Goal: Information Seeking & Learning: Learn about a topic

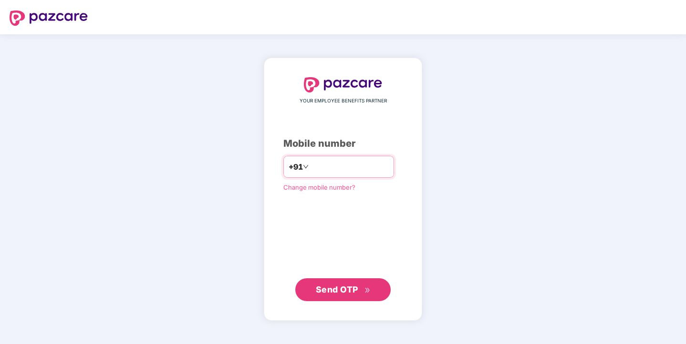
type input "**********"
click at [349, 287] on span "Send OTP" at bounding box center [337, 289] width 42 height 10
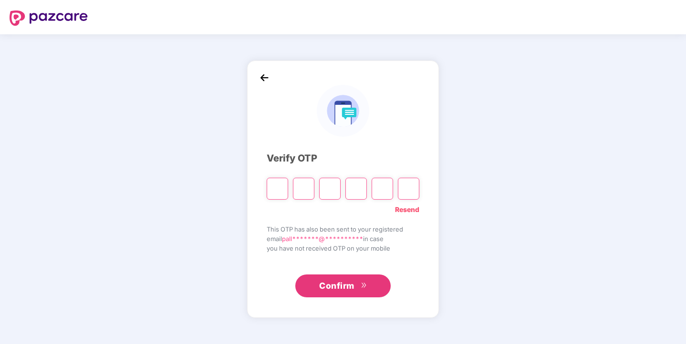
type input "*"
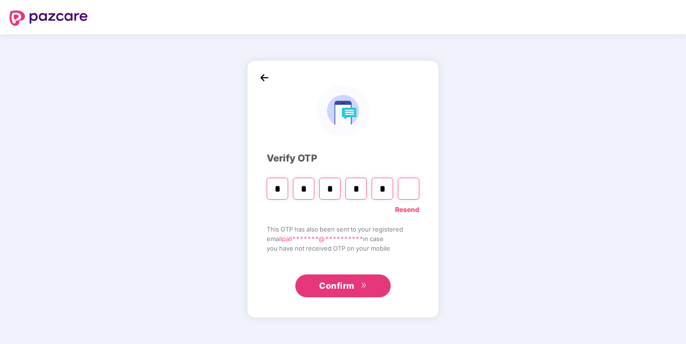
type input "*"
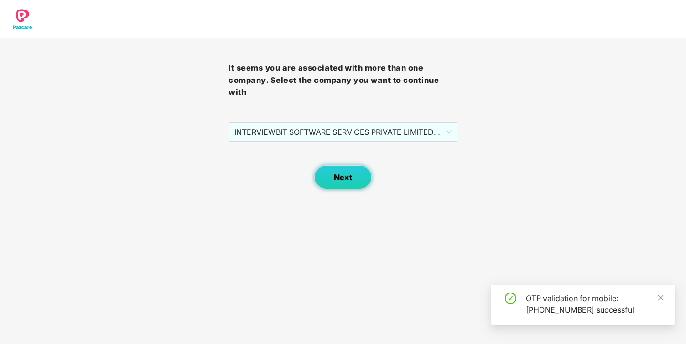
click at [349, 175] on span "Next" at bounding box center [343, 177] width 18 height 9
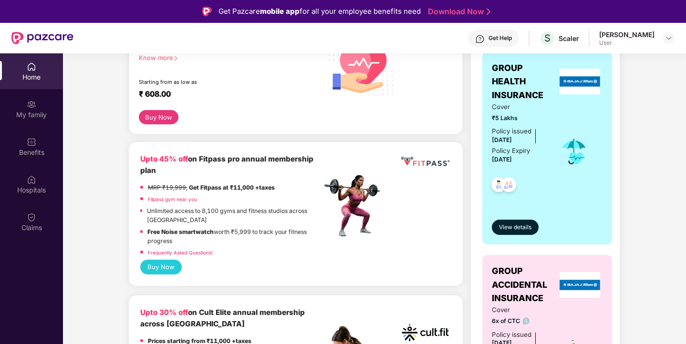
scroll to position [164, 0]
click at [505, 225] on span "View details" at bounding box center [515, 227] width 32 height 9
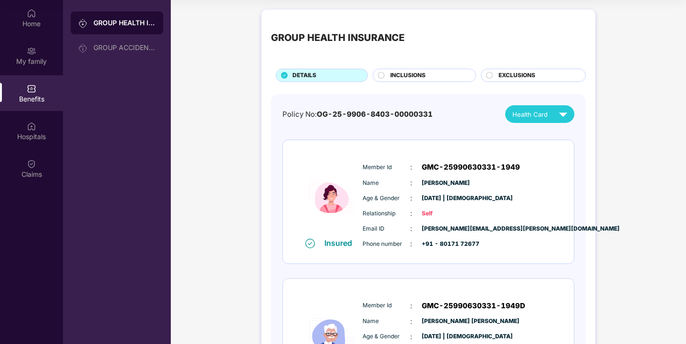
click at [418, 77] on span "INCLUSIONS" at bounding box center [407, 75] width 35 height 9
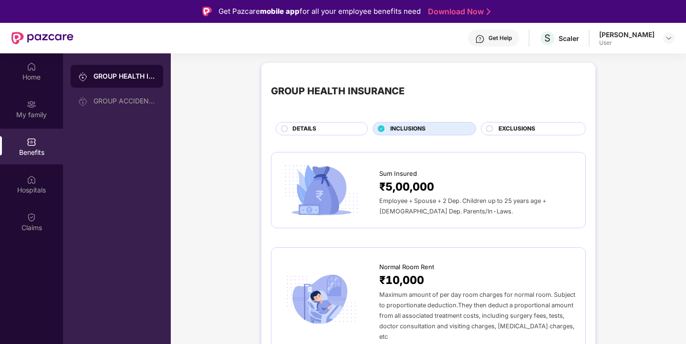
scroll to position [0, 0]
click at [527, 125] on span "EXCLUSIONS" at bounding box center [516, 128] width 37 height 9
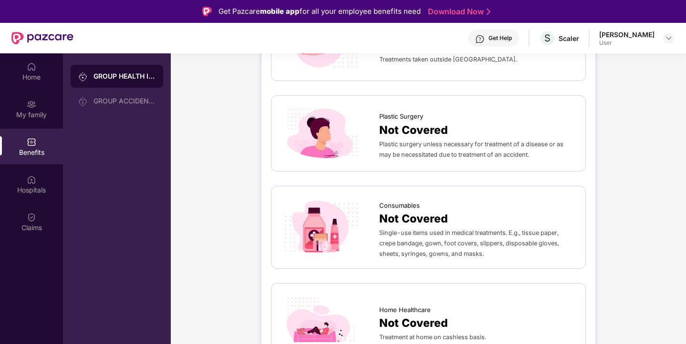
scroll to position [53, 0]
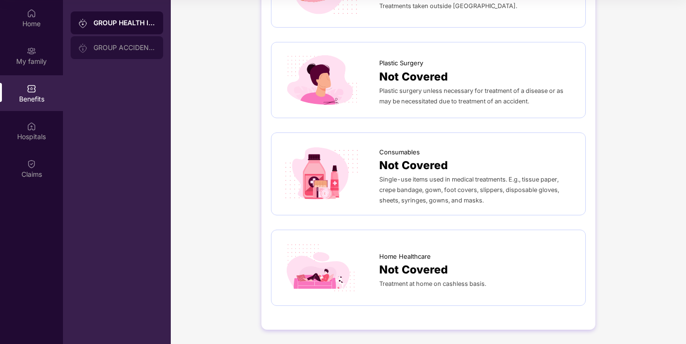
click at [141, 55] on div "GROUP ACCIDENTAL INSURANCE" at bounding box center [117, 47] width 92 height 23
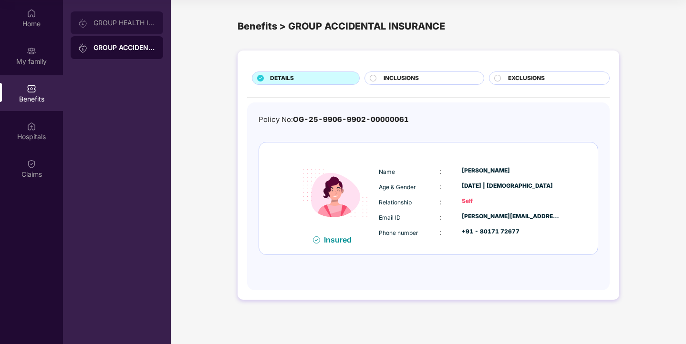
click at [127, 24] on div "GROUP HEALTH INSURANCE" at bounding box center [124, 23] width 62 height 8
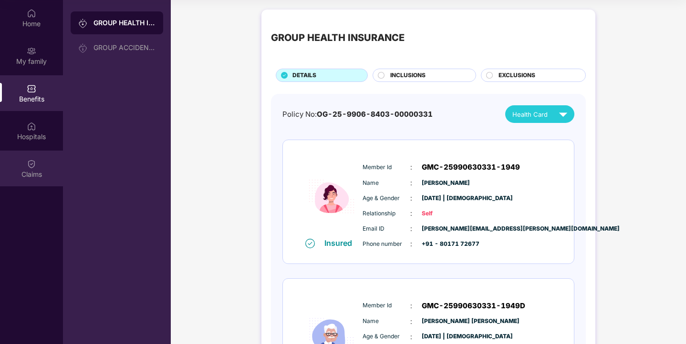
click at [38, 160] on div "Claims" at bounding box center [31, 169] width 63 height 36
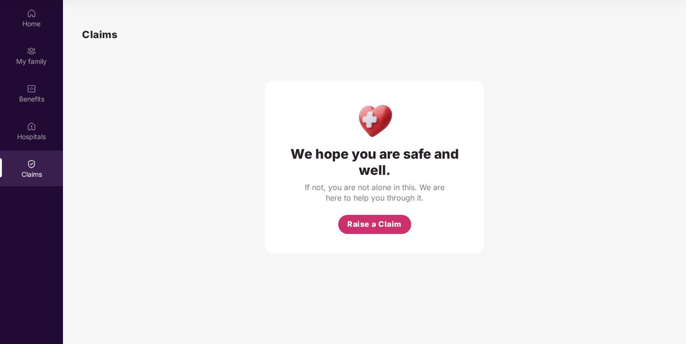
click at [376, 230] on span "Raise a Claim" at bounding box center [374, 224] width 54 height 12
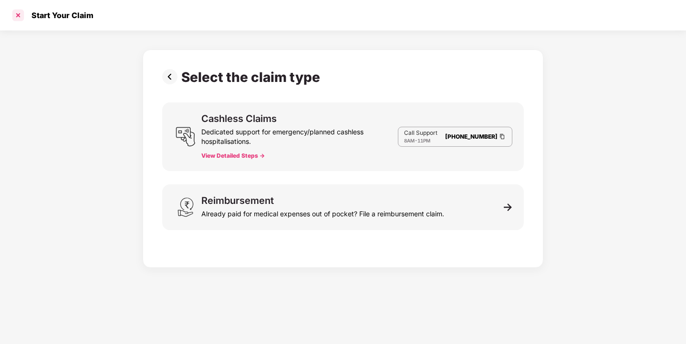
click at [17, 17] on div at bounding box center [17, 15] width 15 height 15
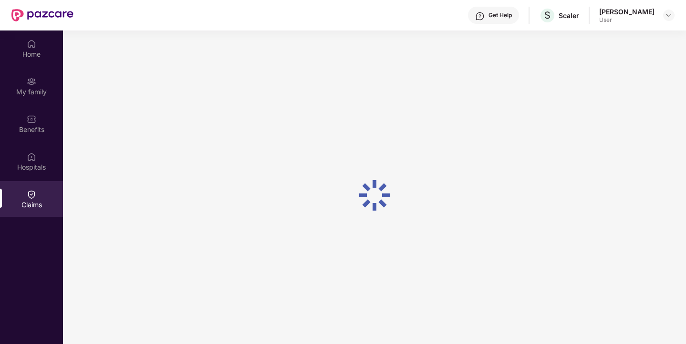
scroll to position [53, 0]
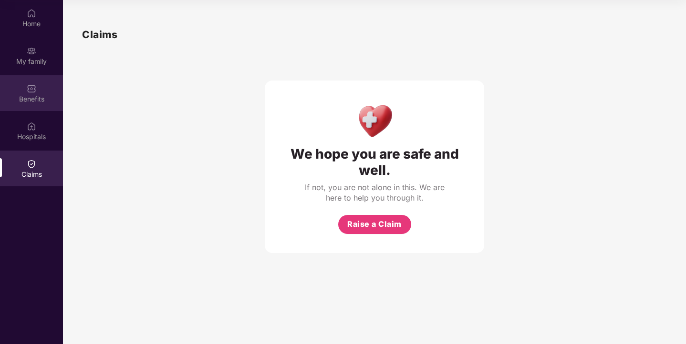
click at [39, 83] on div "Benefits" at bounding box center [31, 93] width 63 height 36
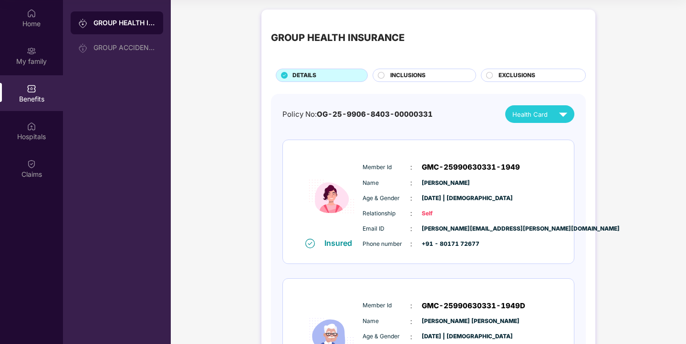
click at [400, 68] on div "GROUP HEALTH INSURANCE DETAILS INCLUSIONS EXCLUSIONS" at bounding box center [428, 50] width 315 height 63
click at [390, 74] on span "INCLUSIONS" at bounding box center [407, 75] width 35 height 9
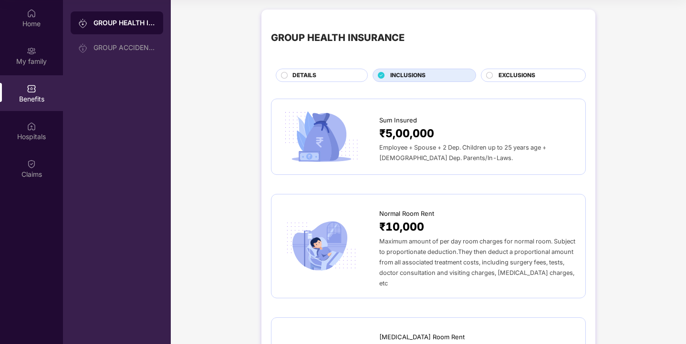
click at [329, 70] on div "DETAILS" at bounding box center [322, 75] width 92 height 13
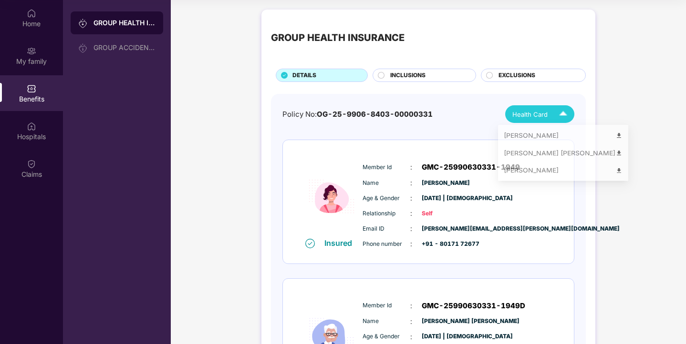
click at [542, 117] on span "Health Card" at bounding box center [529, 115] width 35 height 10
click at [450, 115] on div "Policy No: OG-25-9906-8403-00000331 Health Card" at bounding box center [428, 114] width 292 height 18
click at [427, 190] on div "Member Id : GMC-25990630331-1949 Name : [PERSON_NAME] Age & Gender : [DATE] | […" at bounding box center [457, 205] width 194 height 97
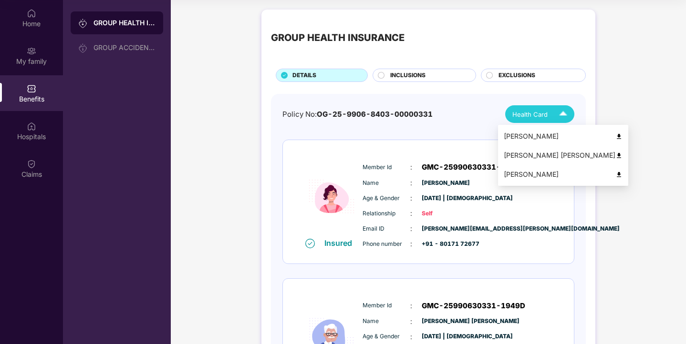
click at [519, 116] on span "Health Card" at bounding box center [529, 115] width 35 height 10
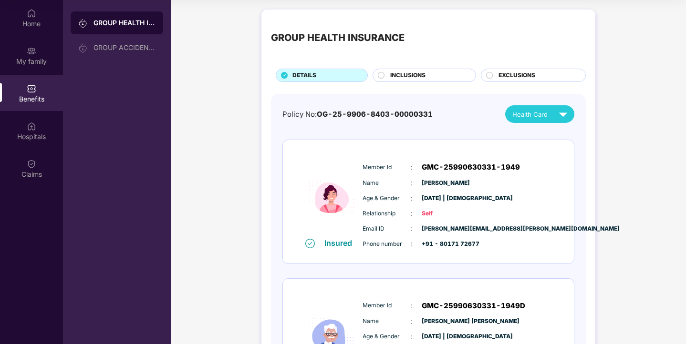
click at [453, 121] on div "Policy No: OG-25-9906-8403-00000331 Health Card" at bounding box center [428, 114] width 292 height 18
click at [28, 66] on div "My family" at bounding box center [31, 56] width 63 height 36
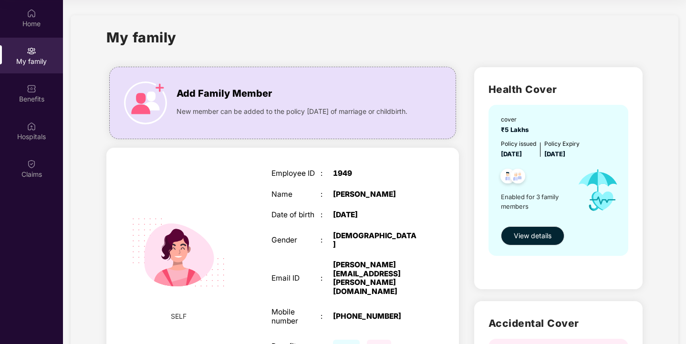
scroll to position [15, 0]
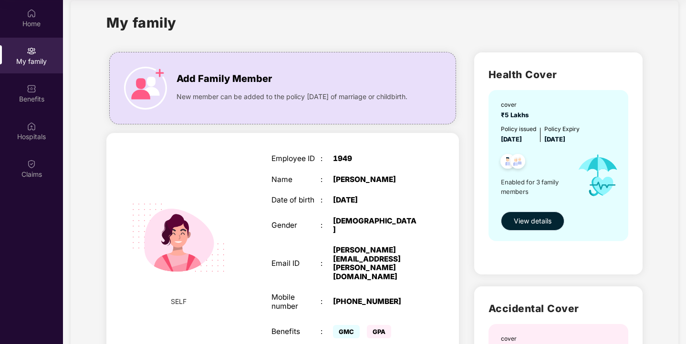
click at [541, 226] on span "View details" at bounding box center [532, 221] width 38 height 10
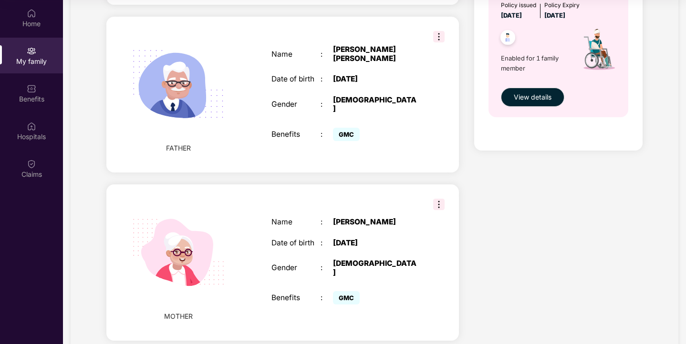
scroll to position [384, 0]
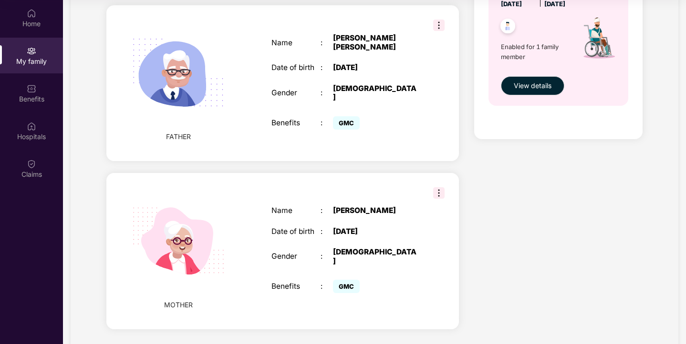
click at [337, 248] on div "[DEMOGRAPHIC_DATA]" at bounding box center [376, 257] width 86 height 18
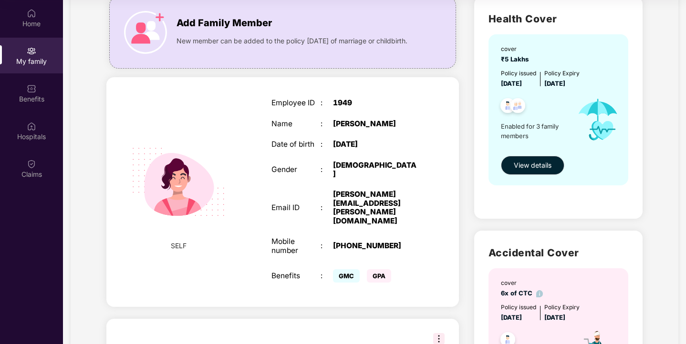
scroll to position [102, 0]
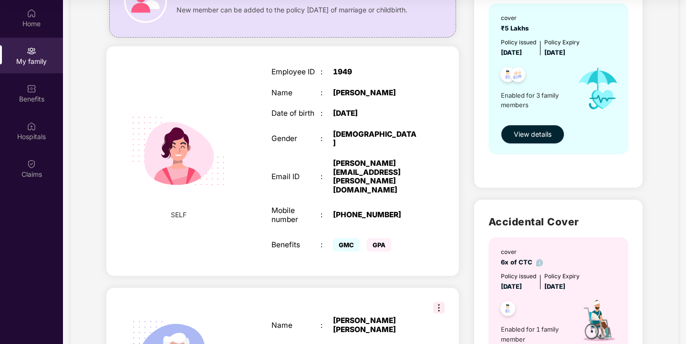
click at [519, 137] on span "View details" at bounding box center [532, 134] width 38 height 10
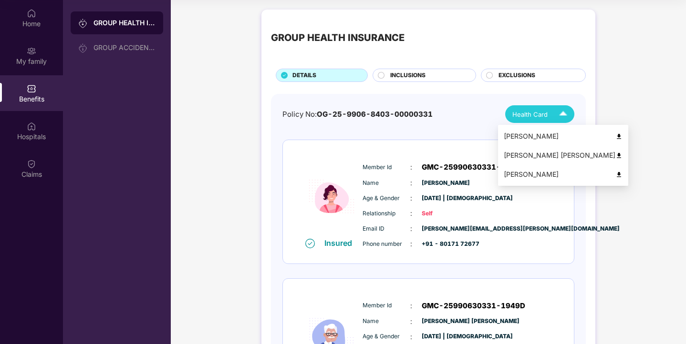
click at [543, 111] on span "Health Card" at bounding box center [529, 115] width 35 height 10
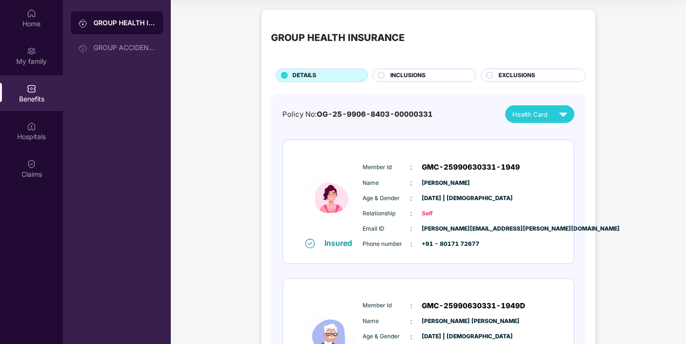
click at [438, 110] on div "Policy No: OG-25-9906-8403-00000331 Health Card" at bounding box center [428, 114] width 292 height 18
click at [28, 14] on img at bounding box center [32, 14] width 10 height 10
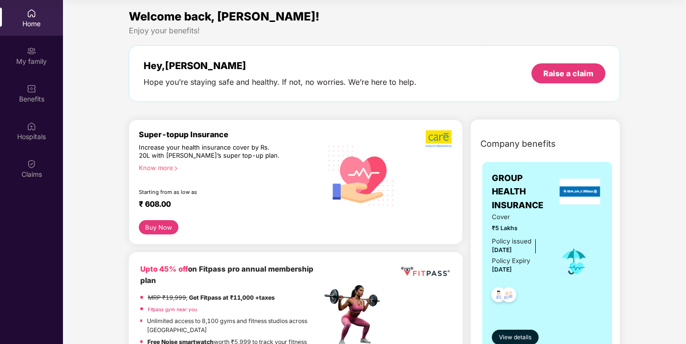
click at [39, 16] on div "Home" at bounding box center [31, 18] width 63 height 36
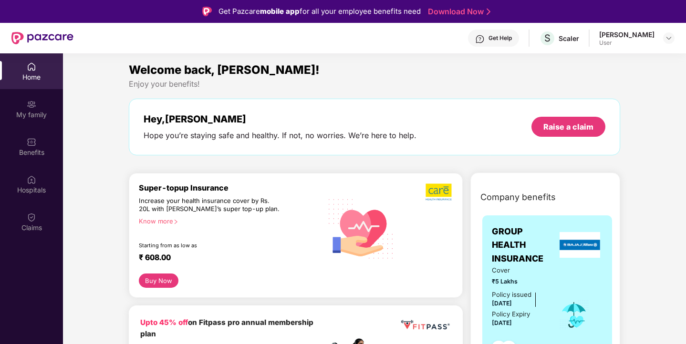
scroll to position [9, 0]
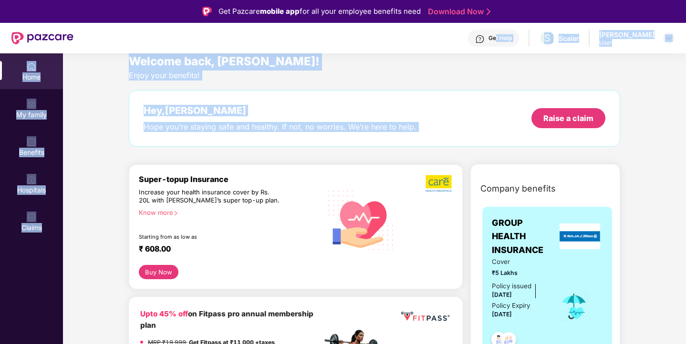
drag, startPoint x: 515, startPoint y: 38, endPoint x: 484, endPoint y: 104, distance: 72.7
click at [484, 104] on div "Get Pazcare mobile app for all your employee benefits need Download Now Get Hel…" at bounding box center [343, 199] width 686 height 398
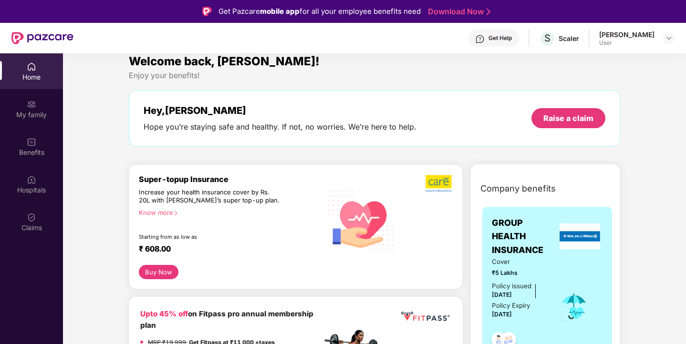
click at [450, 73] on div "Enjoy your benefits!" at bounding box center [375, 76] width 492 height 10
click at [484, 39] on img at bounding box center [480, 39] width 10 height 10
